Goal: Information Seeking & Learning: Learn about a topic

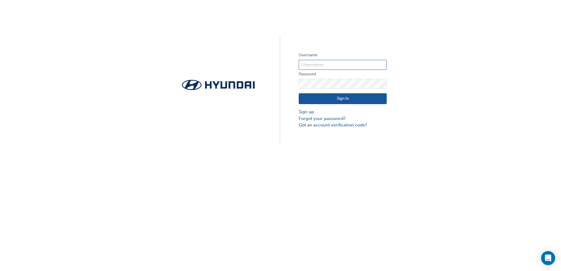
click at [320, 65] on input "text" at bounding box center [343, 65] width 88 height 10
type input "32826"
click at [325, 98] on button "Sign In" at bounding box center [343, 98] width 88 height 11
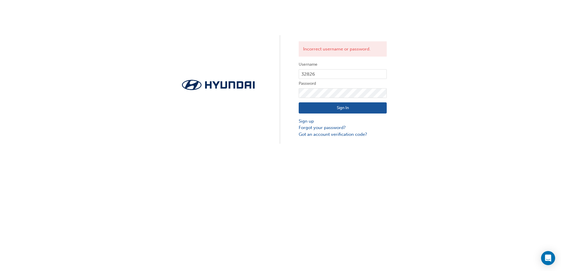
click at [323, 106] on button "Sign In" at bounding box center [343, 107] width 88 height 11
click at [313, 128] on link "Forgot your password?" at bounding box center [343, 127] width 88 height 7
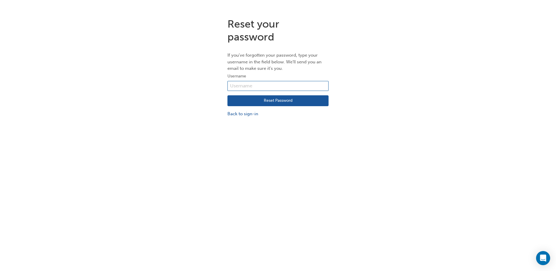
click at [250, 85] on input "text" at bounding box center [278, 86] width 101 height 10
type input "32826"
click at [253, 98] on button "Reset Password" at bounding box center [278, 100] width 101 height 11
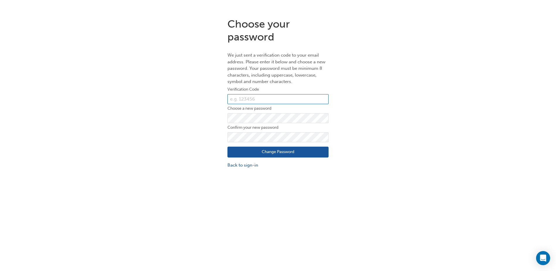
click at [267, 100] on input "text" at bounding box center [278, 99] width 101 height 10
type input "028971"
click at [257, 153] on button "Change Password" at bounding box center [278, 152] width 101 height 11
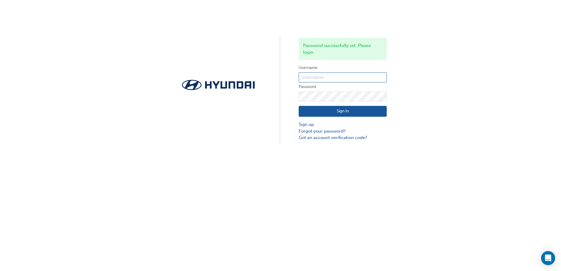
click at [305, 79] on input "text" at bounding box center [343, 77] width 88 height 10
type input "32826"
click at [320, 111] on button "Sign In" at bounding box center [343, 111] width 88 height 11
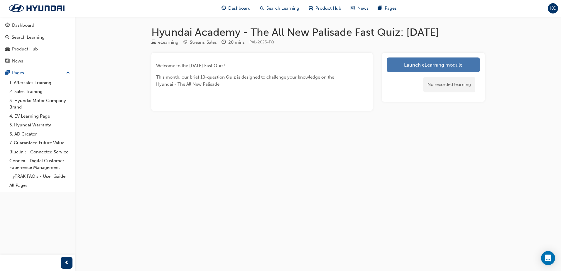
click at [406, 65] on link "Launch eLearning module" at bounding box center [433, 64] width 93 height 15
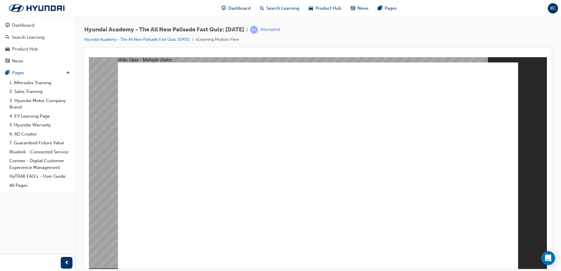
radio input "true"
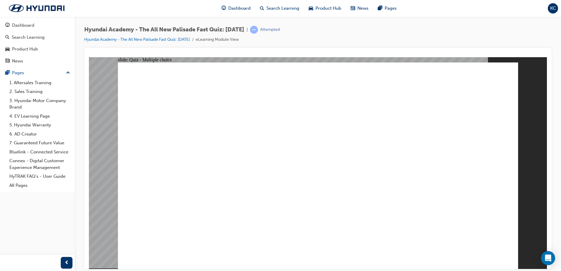
radio input "true"
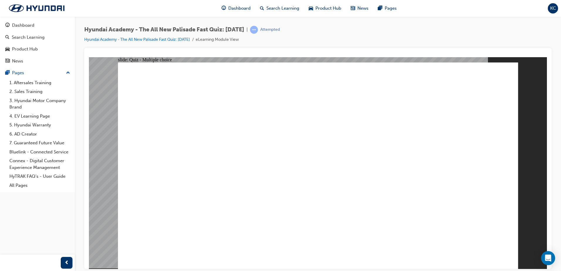
radio input "true"
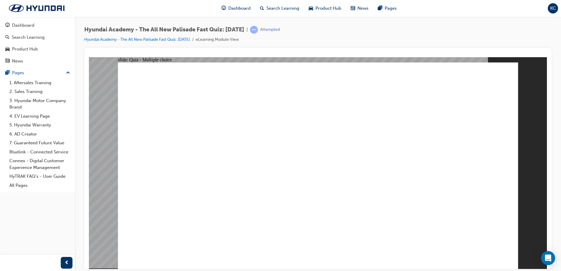
checkbox input "true"
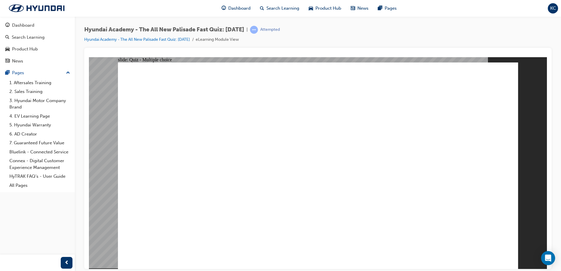
radio input "true"
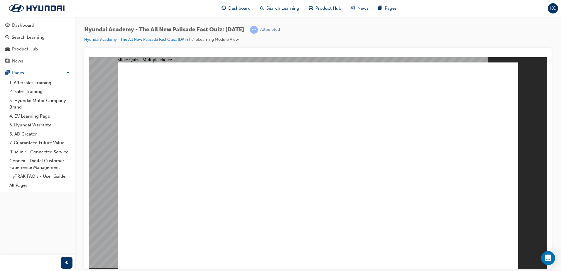
radio input "true"
checkbox input "true"
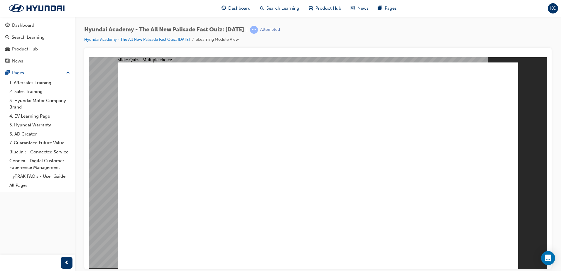
checkbox input "true"
drag, startPoint x: 460, startPoint y: 251, endPoint x: 488, endPoint y: 250, distance: 27.9
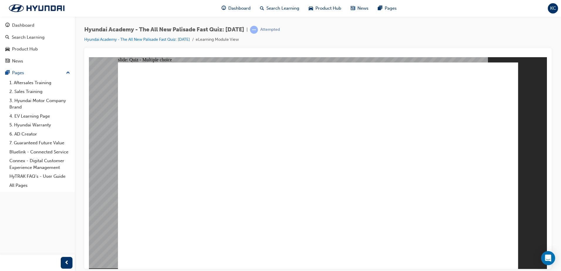
checkbox input "true"
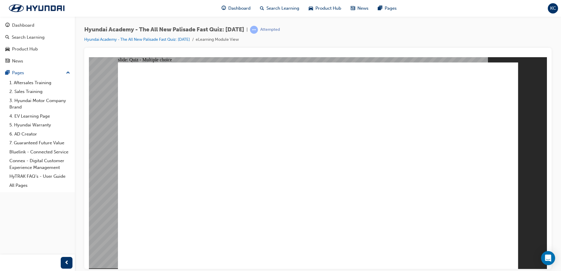
radio input "true"
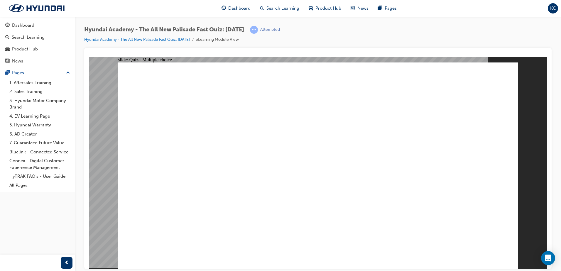
radio input "true"
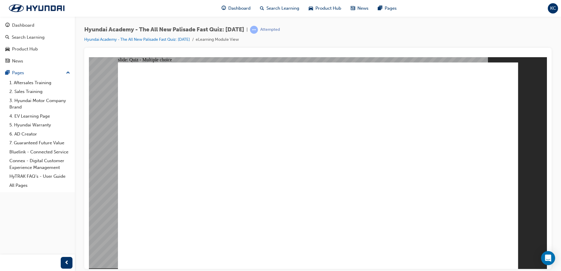
radio input "true"
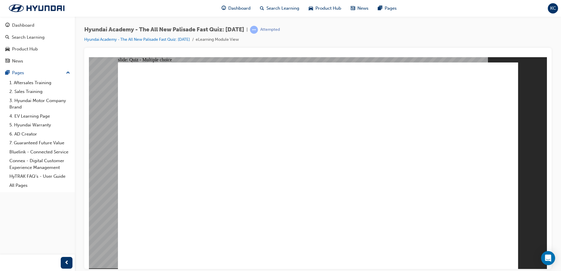
radio input "true"
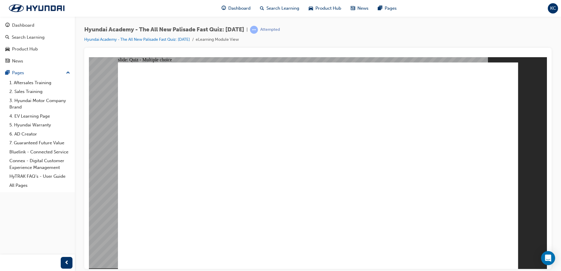
radio input "true"
checkbox input "true"
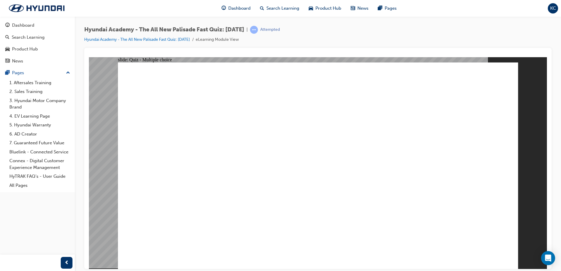
radio input "true"
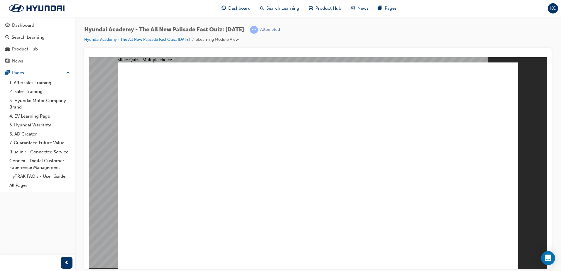
radio input "true"
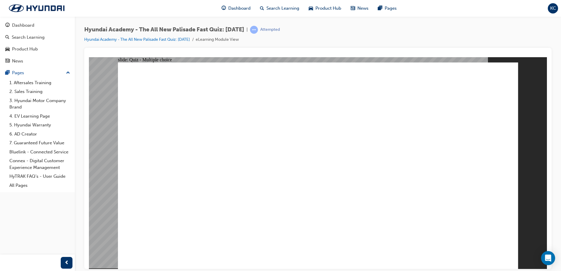
checkbox input "true"
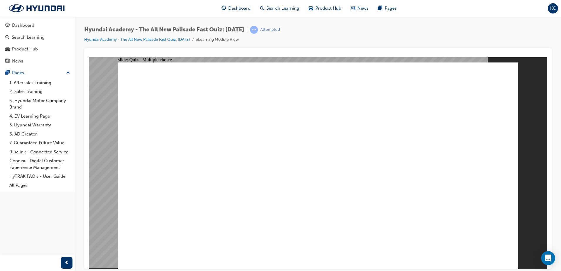
checkbox input "true"
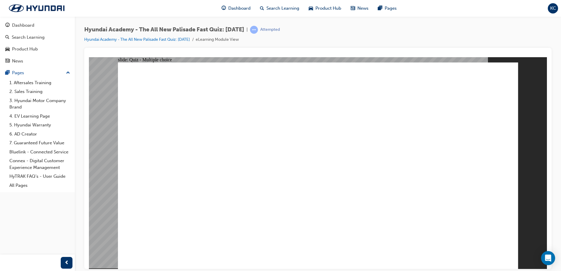
checkbox input "true"
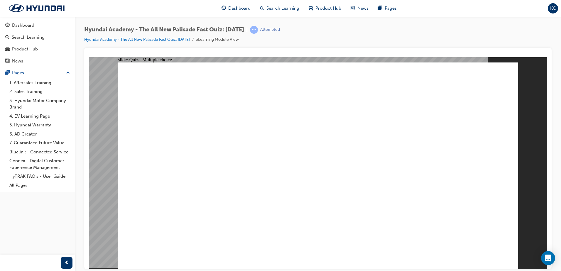
radio input "true"
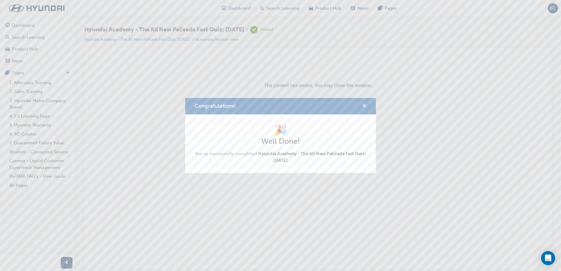
click at [362, 106] on span "cross-icon" at bounding box center [364, 106] width 4 height 5
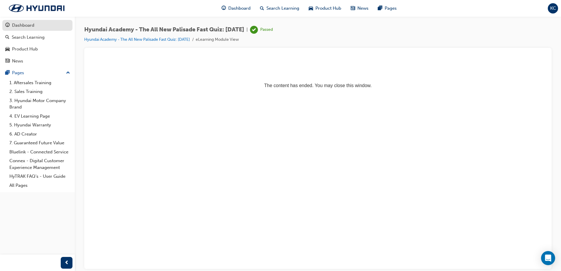
click at [26, 23] on div "Dashboard" at bounding box center [23, 25] width 22 height 7
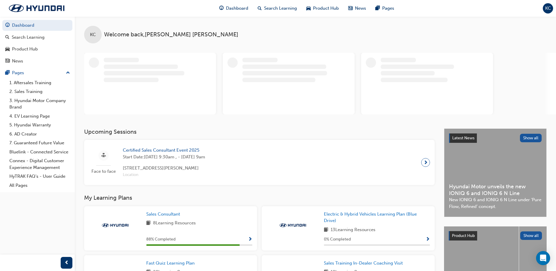
click at [549, 7] on span "KC" at bounding box center [548, 8] width 6 height 7
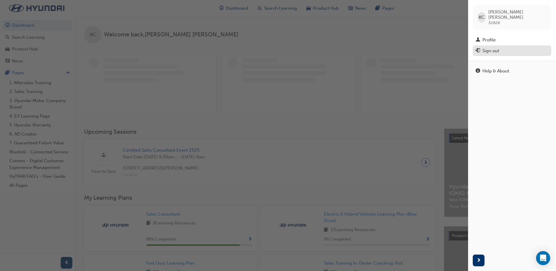
click at [490, 48] on div "Sign out" at bounding box center [491, 51] width 17 height 7
